Goal: Book appointment/travel/reservation

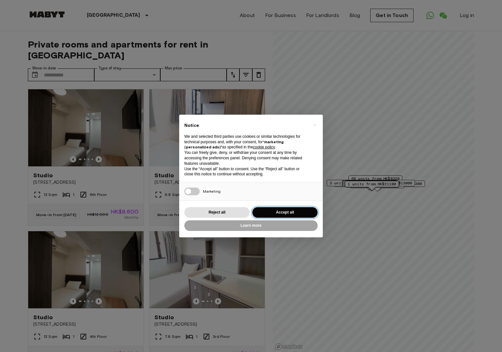
click at [288, 212] on button "Accept all" at bounding box center [284, 212] width 65 height 11
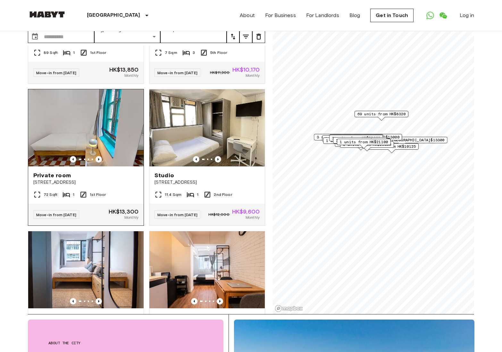
scroll to position [5629, 0]
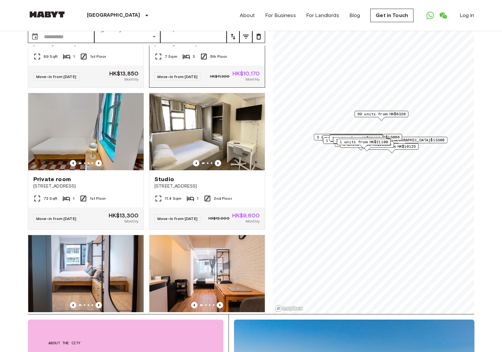
click at [220, 22] on icon "Previous image" at bounding box center [219, 21] width 1 height 3
click at [220, 24] on icon "Previous image" at bounding box center [220, 21] width 6 height 6
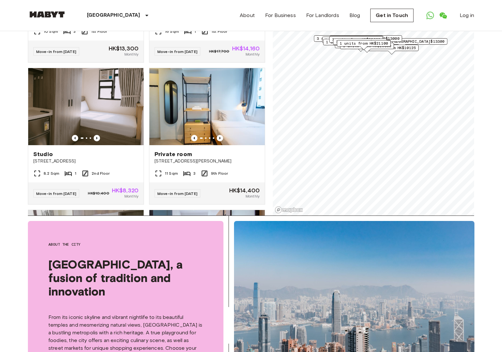
scroll to position [5840, 0]
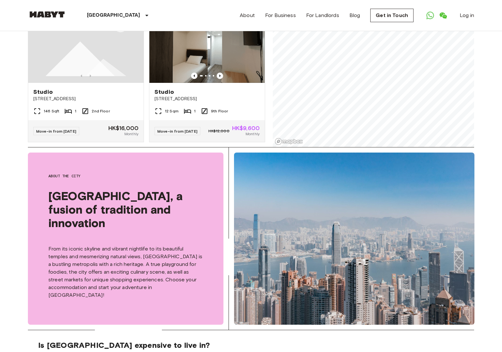
scroll to position [6966, 0]
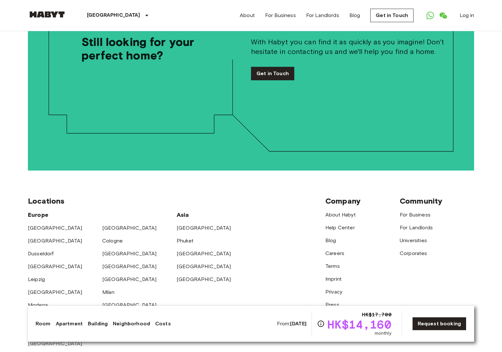
scroll to position [1444, 0]
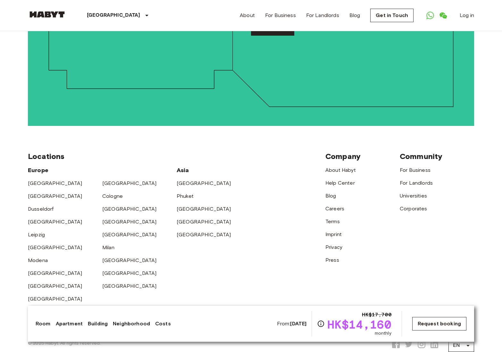
click at [437, 322] on link "Request booking" at bounding box center [439, 323] width 54 height 13
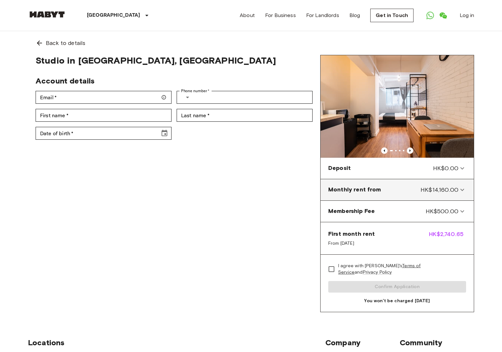
click at [399, 189] on div "Monthly rent from HK$14,160.00" at bounding box center [393, 189] width 130 height 8
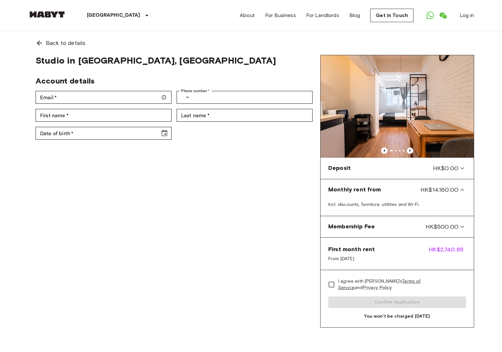
click at [271, 198] on div "Studio in [GEOGRAPHIC_DATA], [GEOGRAPHIC_DATA] Account details Email   * Email …" at bounding box center [174, 191] width 293 height 272
click at [54, 42] on span "Back to details" at bounding box center [65, 43] width 39 height 8
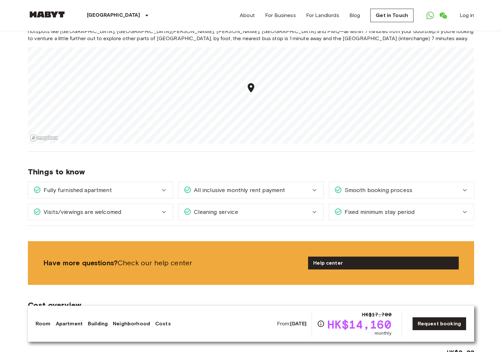
scroll to position [567, 0]
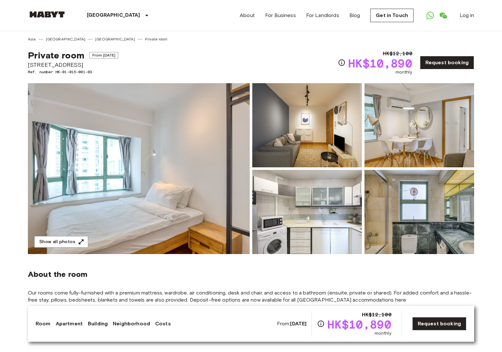
click at [156, 185] on img at bounding box center [139, 168] width 222 height 171
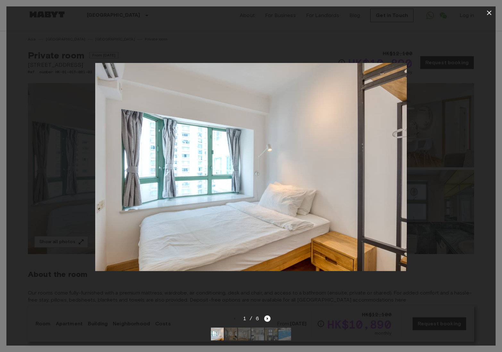
click at [269, 319] on div "1 / 6" at bounding box center [250, 329] width 489 height 31
click at [268, 319] on icon "Next image" at bounding box center [267, 318] width 6 height 6
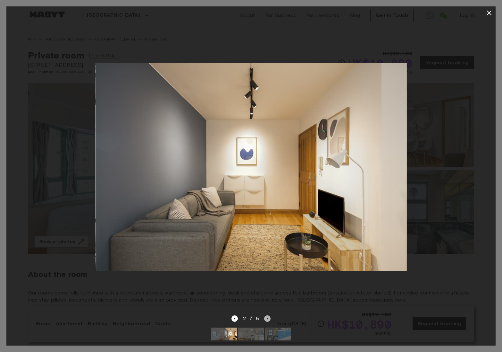
click at [268, 319] on icon "Next image" at bounding box center [267, 318] width 6 height 6
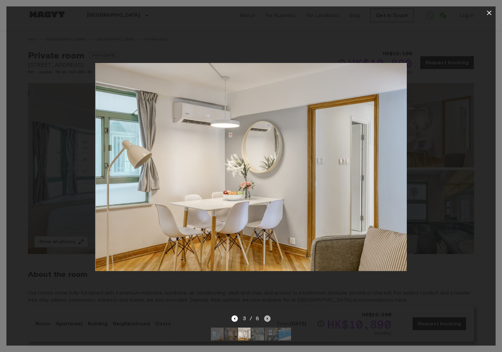
click at [268, 319] on icon "Next image" at bounding box center [267, 318] width 6 height 6
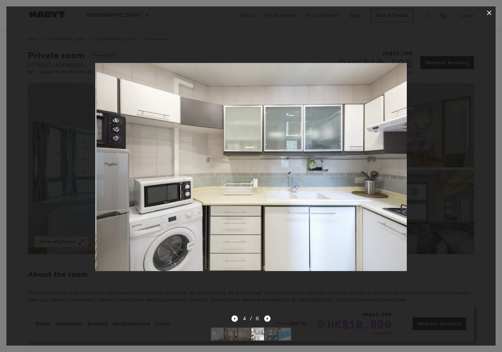
click at [268, 319] on icon "Next image" at bounding box center [267, 318] width 6 height 6
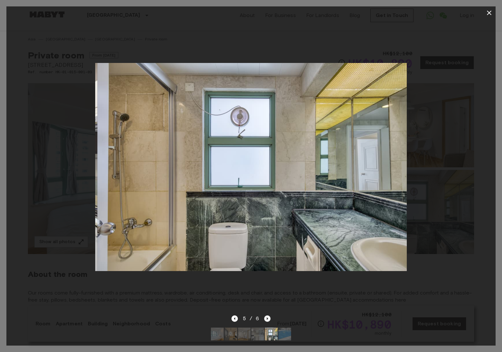
click at [268, 319] on icon "Next image" at bounding box center [267, 318] width 6 height 6
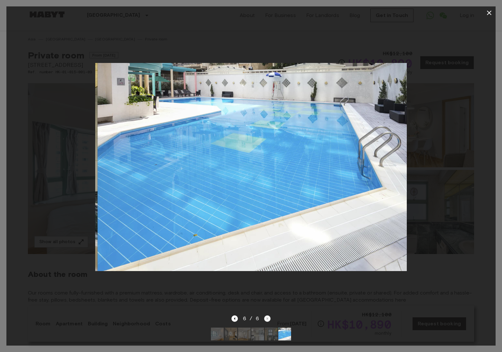
click at [268, 319] on div "6 / 6" at bounding box center [251, 318] width 39 height 8
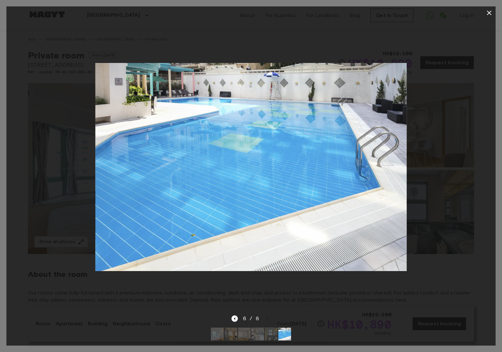
click at [492, 13] on icon "button" at bounding box center [490, 13] width 8 height 8
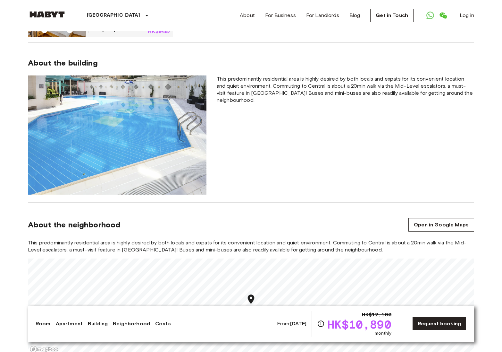
scroll to position [617, 0]
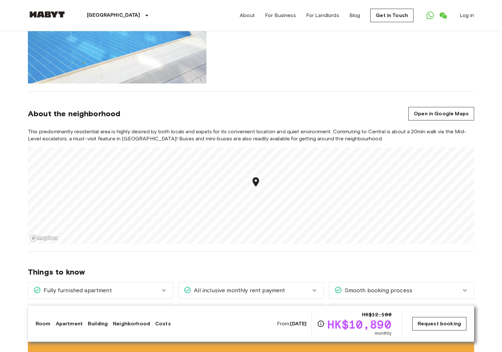
click at [438, 321] on link "Request booking" at bounding box center [439, 323] width 54 height 13
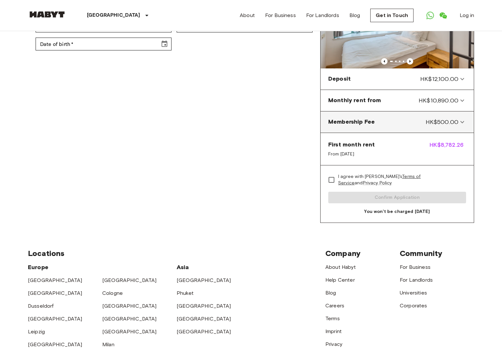
scroll to position [106, 0]
